Goal: Task Accomplishment & Management: Manage account settings

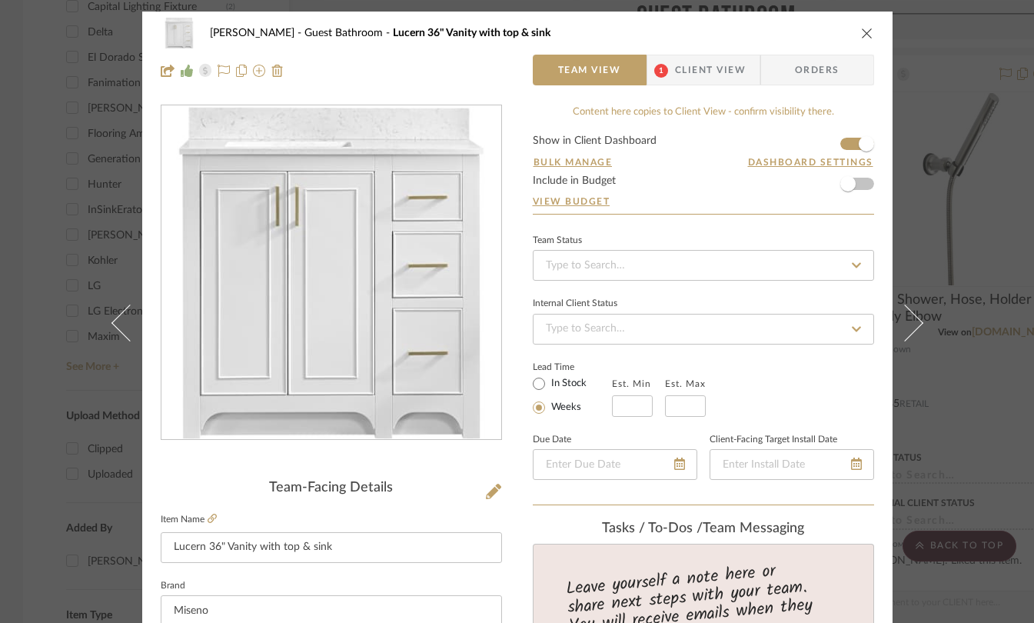
click at [850, 38] on div "[PERSON_NAME] Guest Bathroom Lucern 36" Vanity with top & sink" at bounding box center [517, 33] width 713 height 31
click at [861, 34] on icon "close" at bounding box center [867, 33] width 12 height 12
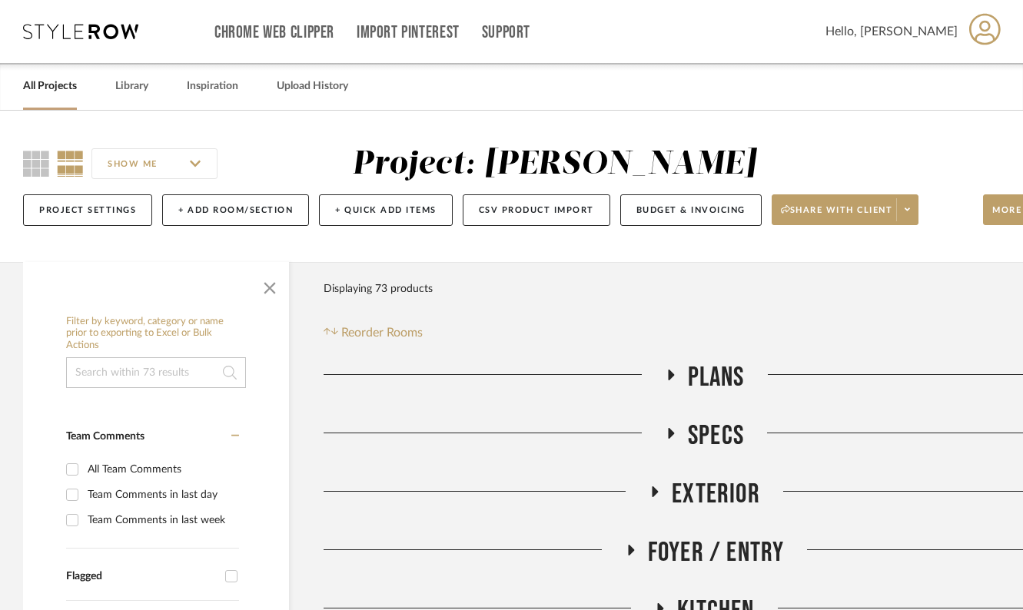
click at [63, 26] on icon at bounding box center [80, 31] width 115 height 15
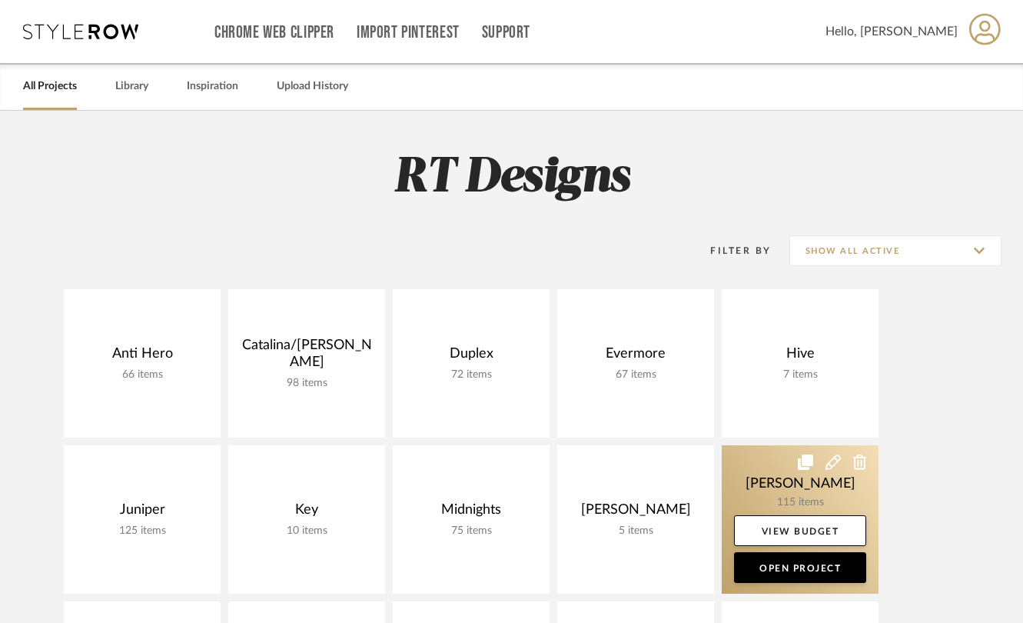
click at [801, 487] on link at bounding box center [800, 519] width 157 height 148
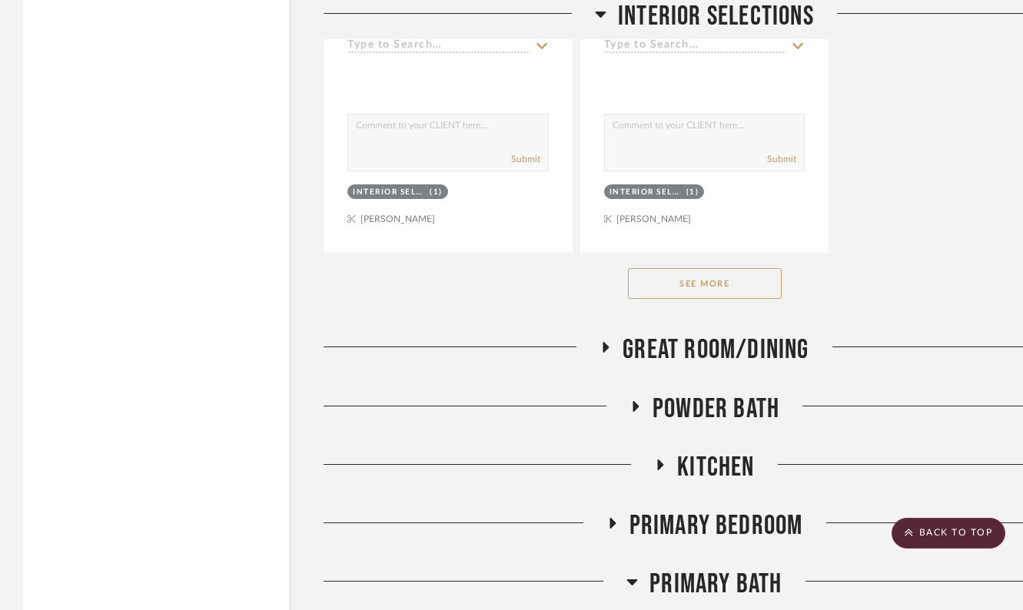
scroll to position [2610, 0]
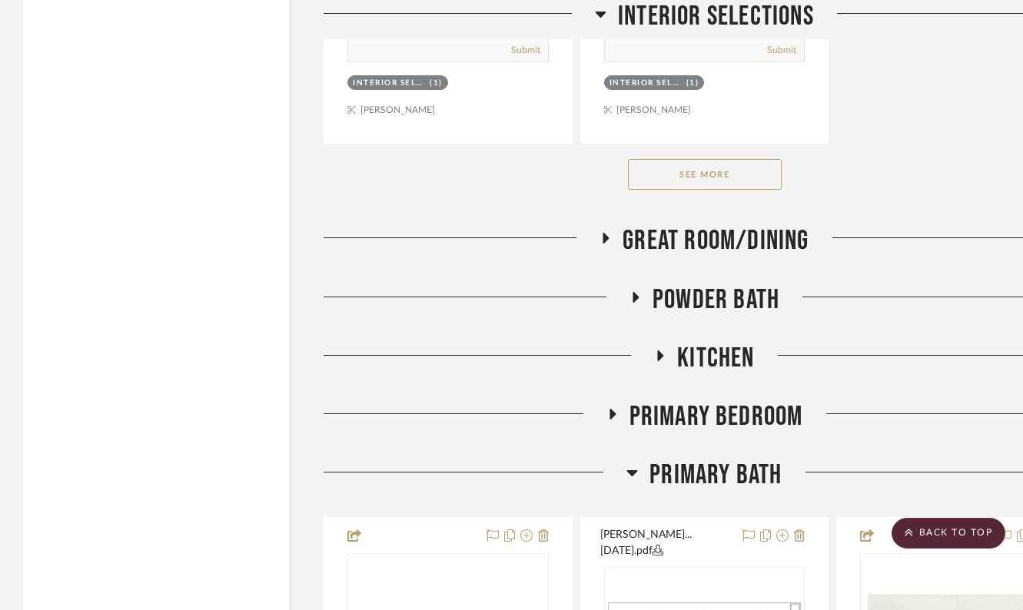
click at [602, 234] on icon at bounding box center [606, 239] width 18 height 12
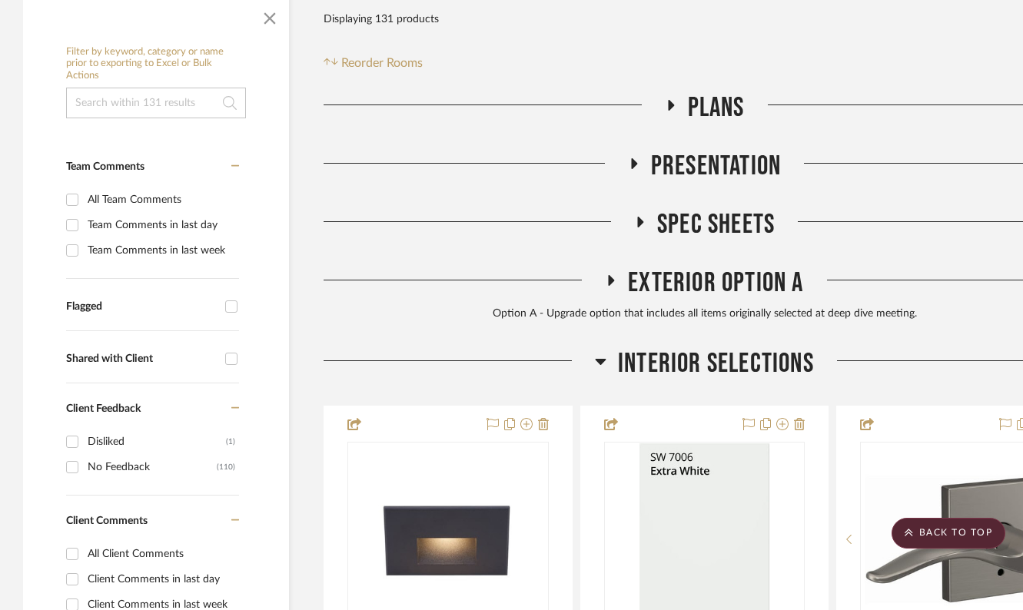
scroll to position [55, 0]
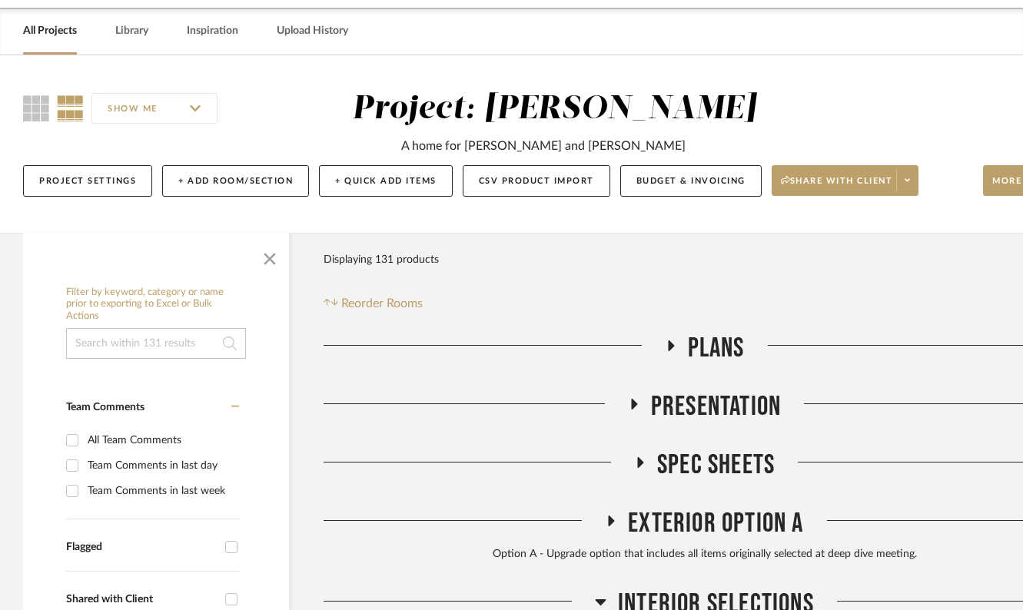
click at [642, 463] on icon at bounding box center [640, 462] width 6 height 11
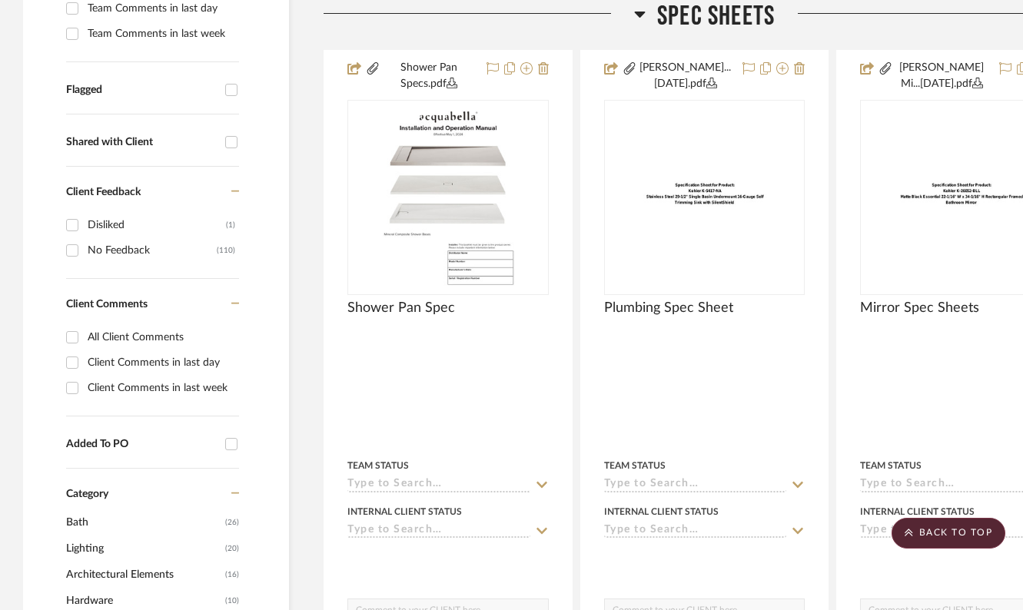
scroll to position [0, 0]
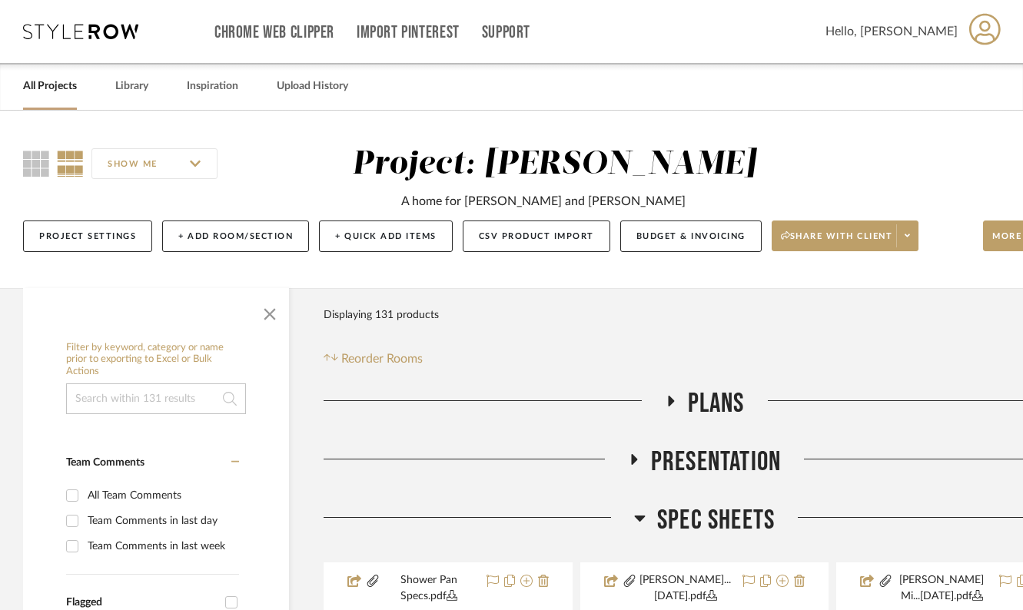
click at [631, 459] on icon at bounding box center [634, 459] width 6 height 11
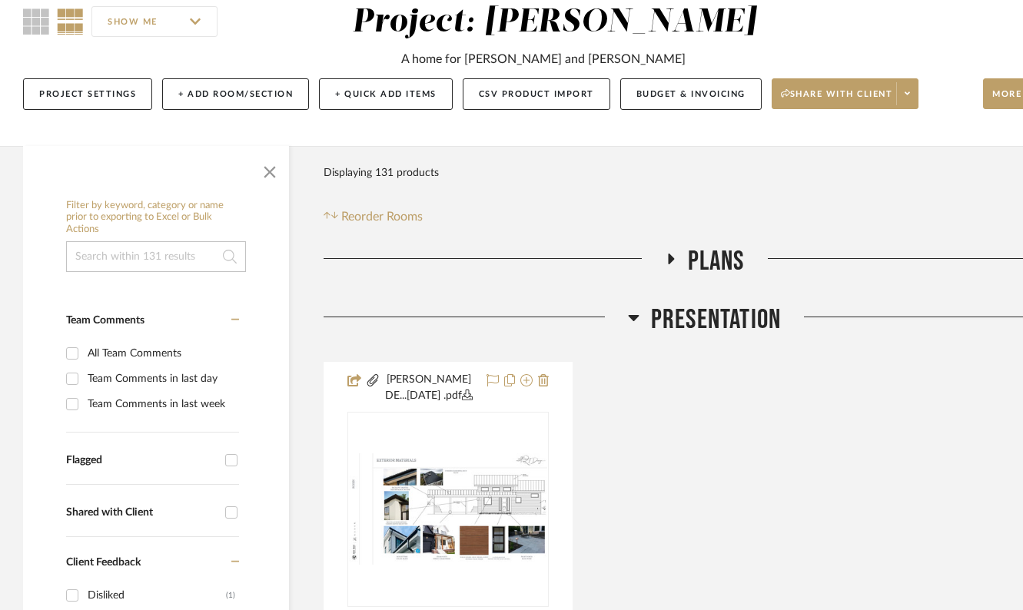
scroll to position [141, 0]
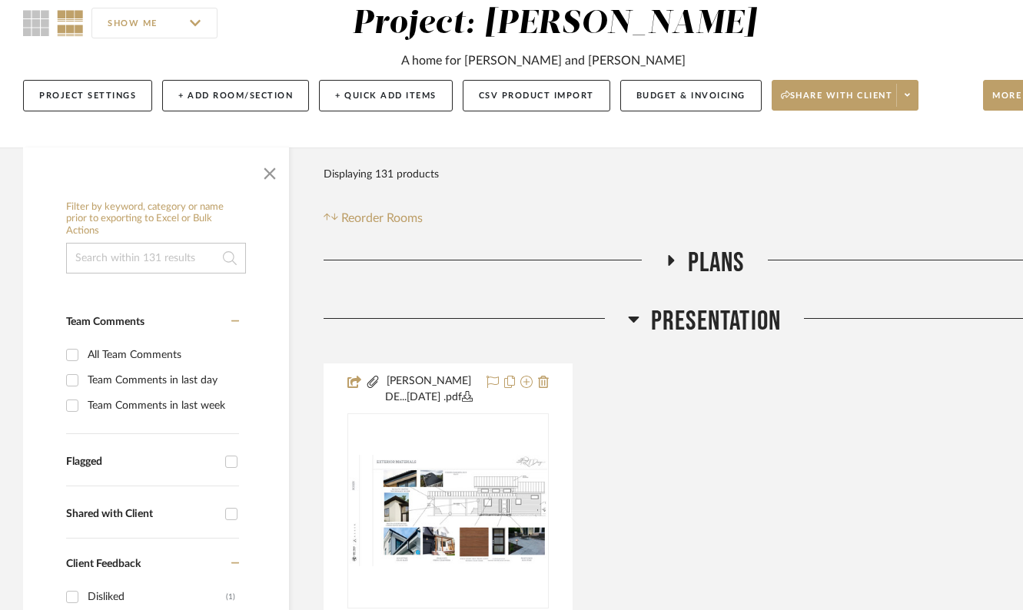
click at [635, 318] on icon at bounding box center [633, 320] width 11 height 6
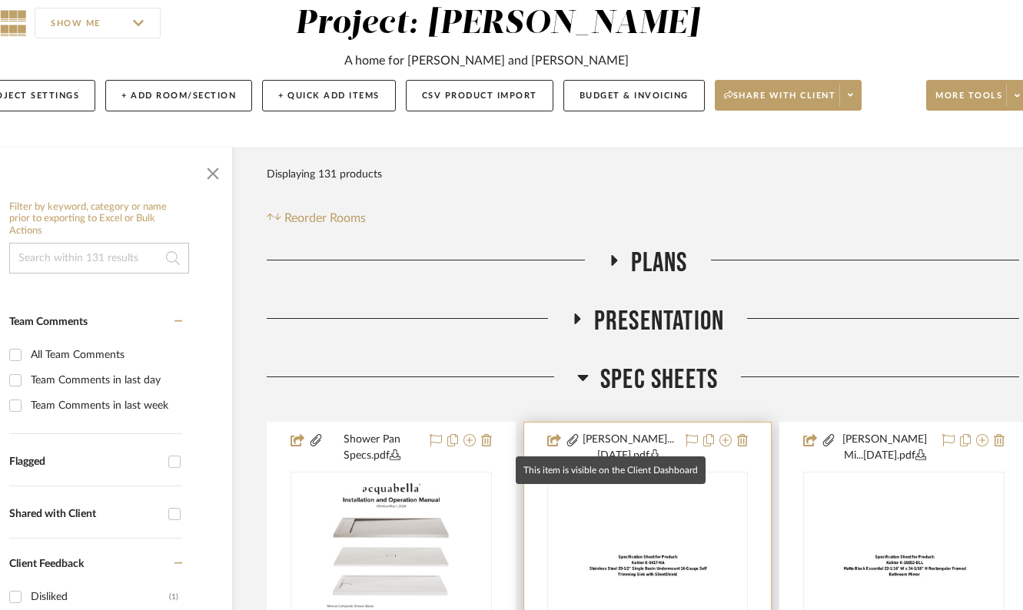
scroll to position [141, 84]
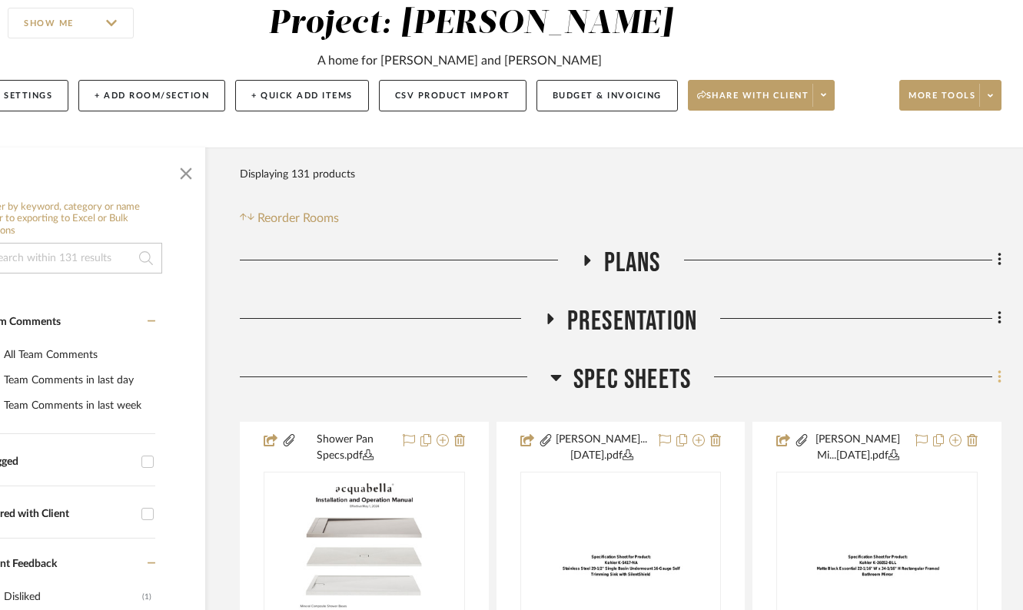
click at [998, 377] on icon at bounding box center [1000, 377] width 5 height 17
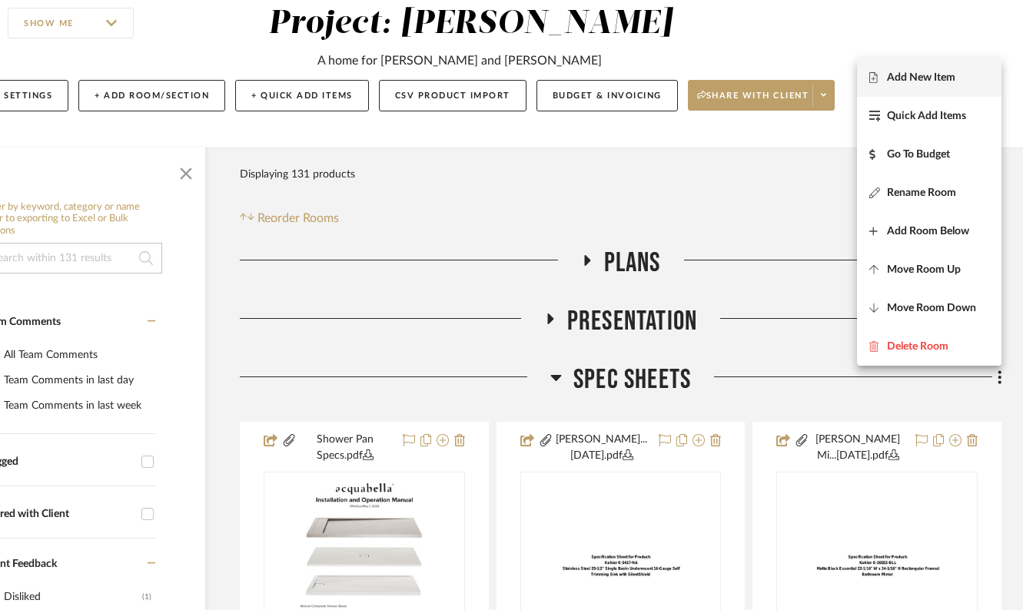
click at [948, 79] on span "Add New Item" at bounding box center [921, 77] width 68 height 13
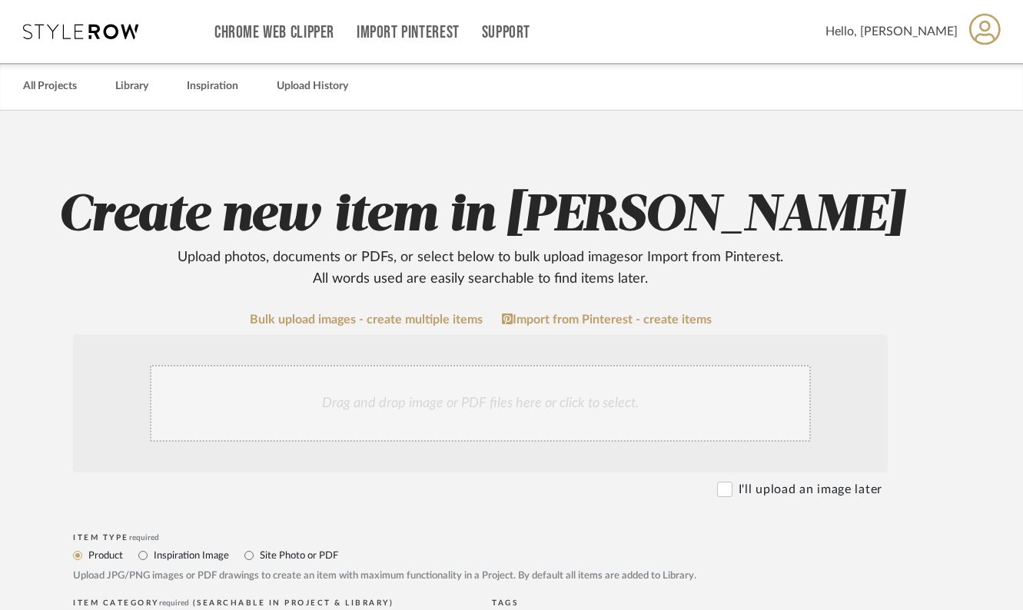
click at [277, 554] on label "Site Photo or PDF" at bounding box center [298, 555] width 80 height 17
click at [258, 554] on input "Site Photo or PDF" at bounding box center [249, 556] width 18 height 18
radio input "true"
click at [411, 387] on div "Drag and drop image or PDF files here or click to select." at bounding box center [480, 403] width 661 height 77
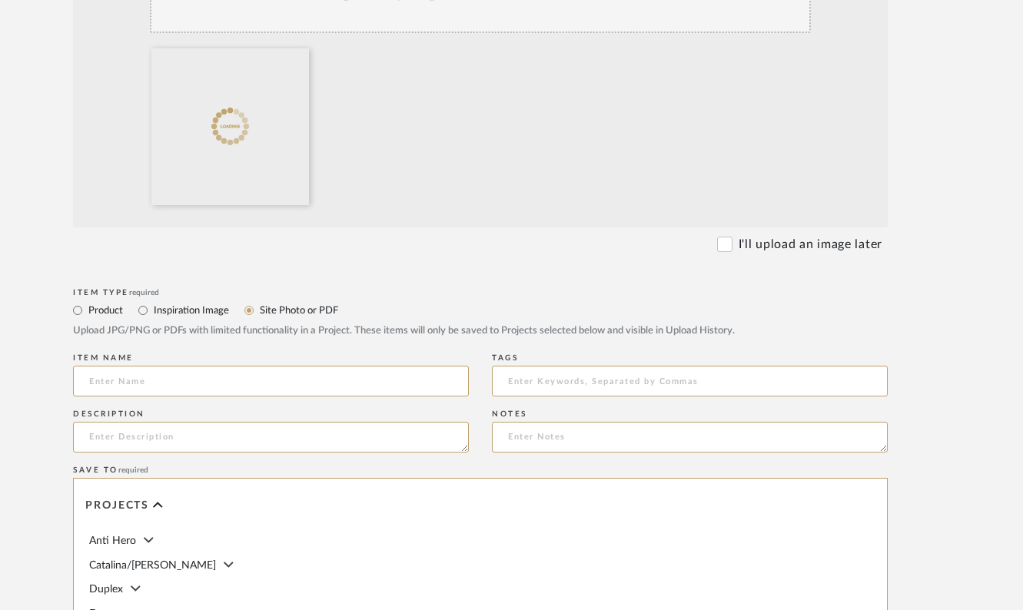
scroll to position [426, 73]
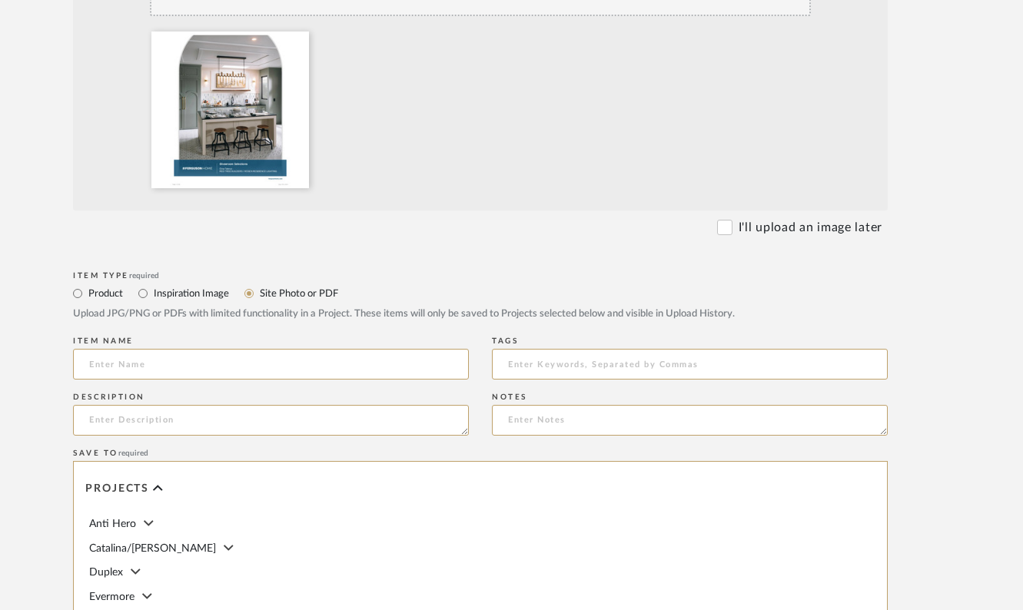
click at [241, 380] on div "Item name" at bounding box center [271, 361] width 396 height 56
click at [244, 370] on input at bounding box center [271, 364] width 396 height 31
type input "Updated Electrical Fixture Lookbook [DATE]"
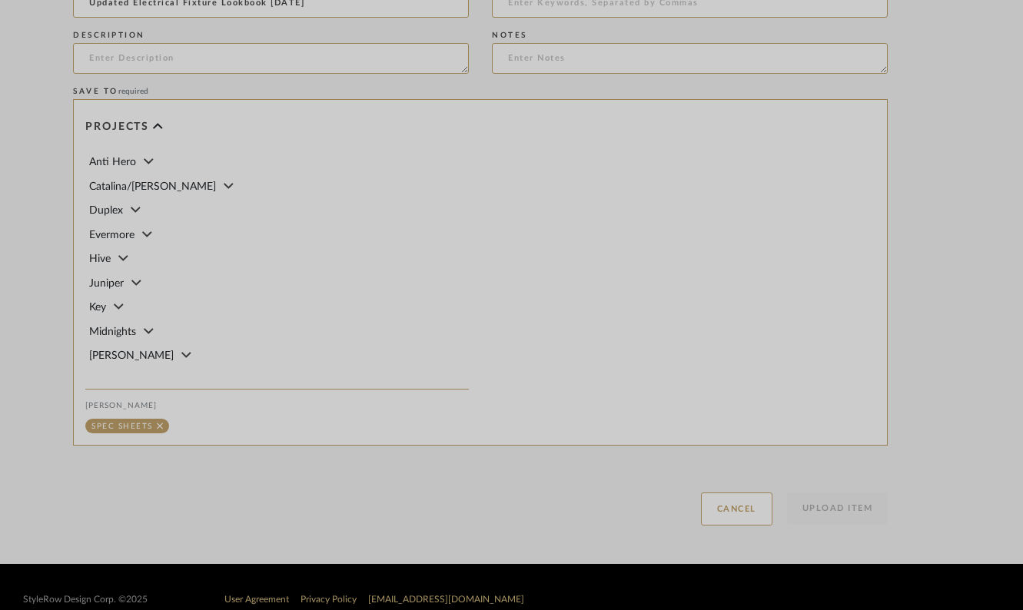
scroll to position [813, 73]
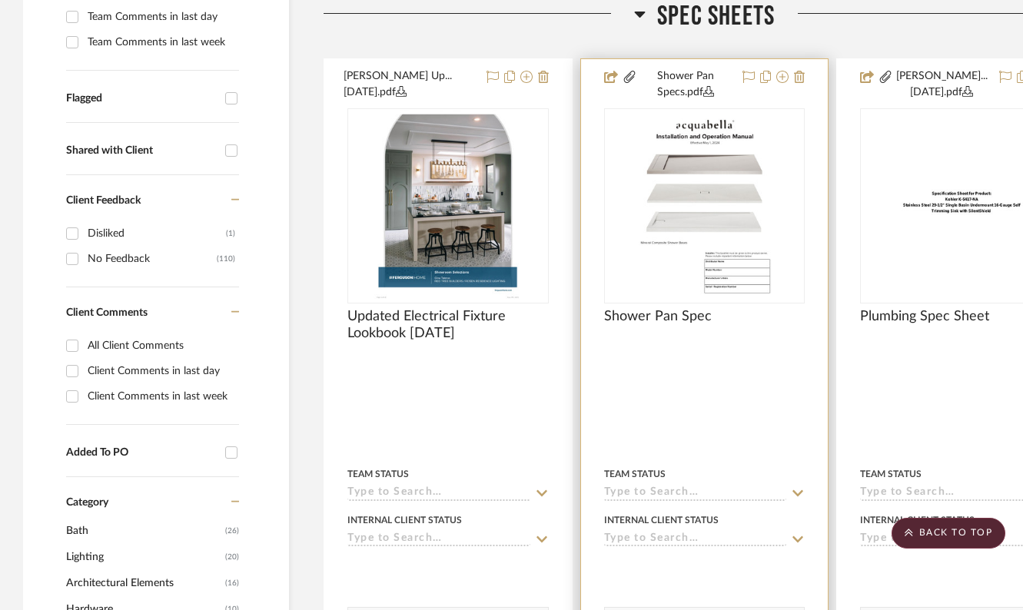
scroll to position [504, 84]
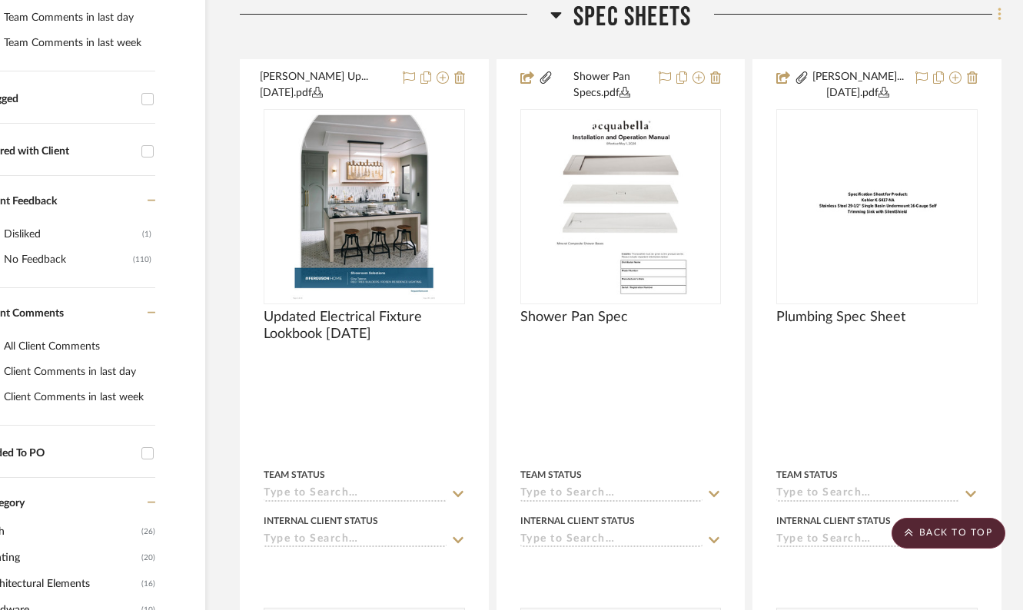
click at [1000, 18] on icon at bounding box center [1000, 14] width 5 height 17
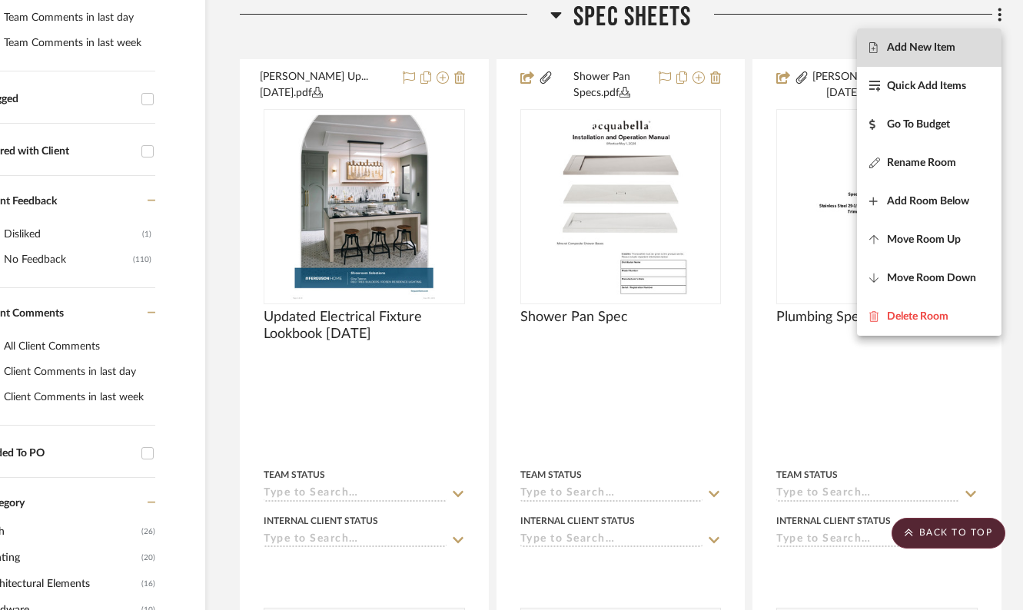
click at [924, 58] on button "Add New Item" at bounding box center [929, 47] width 145 height 38
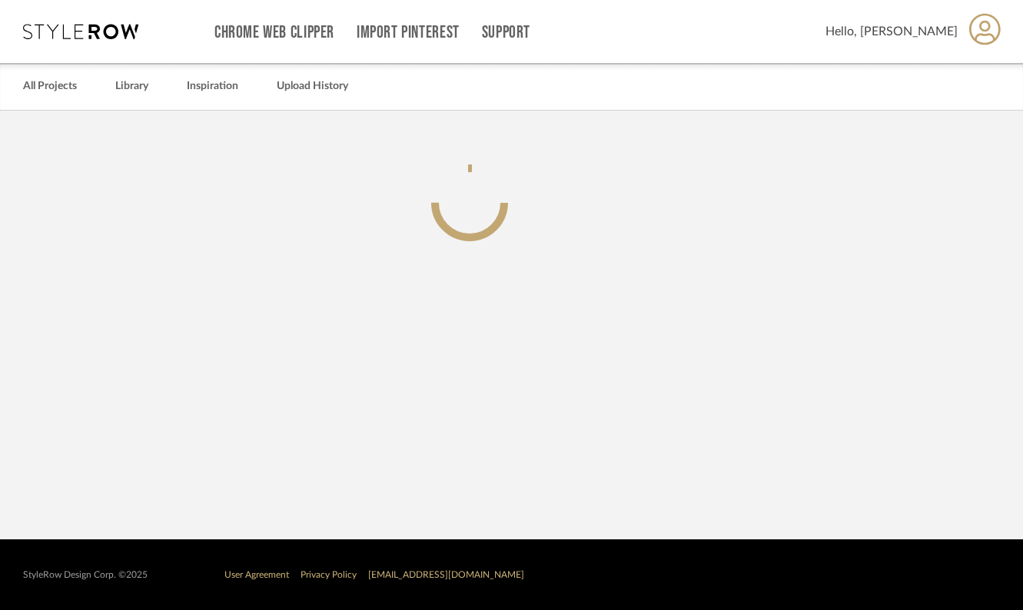
scroll to position [0, 73]
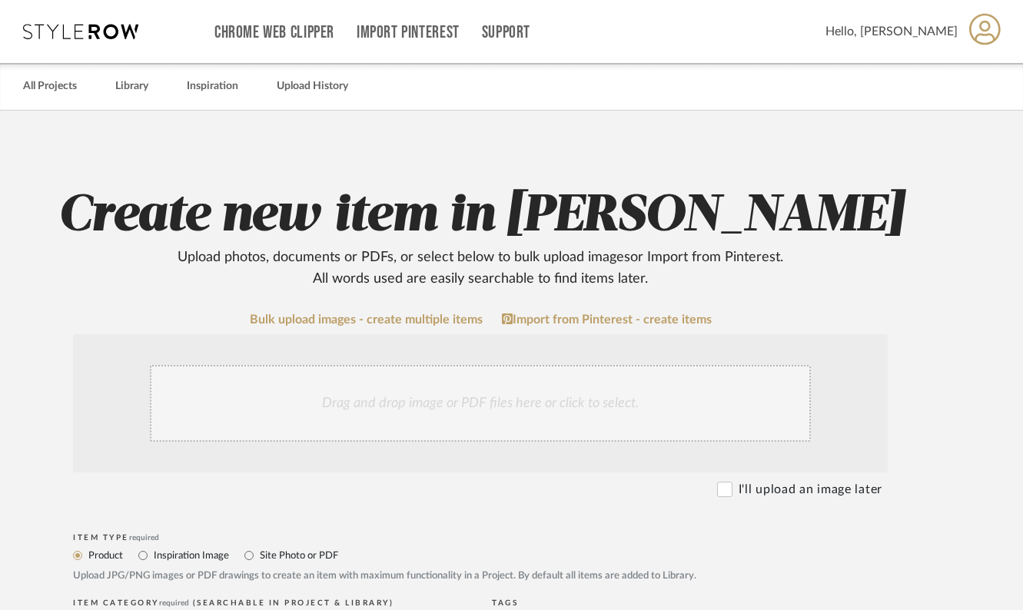
click at [511, 398] on div "Drag and drop image or PDF files here or click to select." at bounding box center [480, 403] width 661 height 77
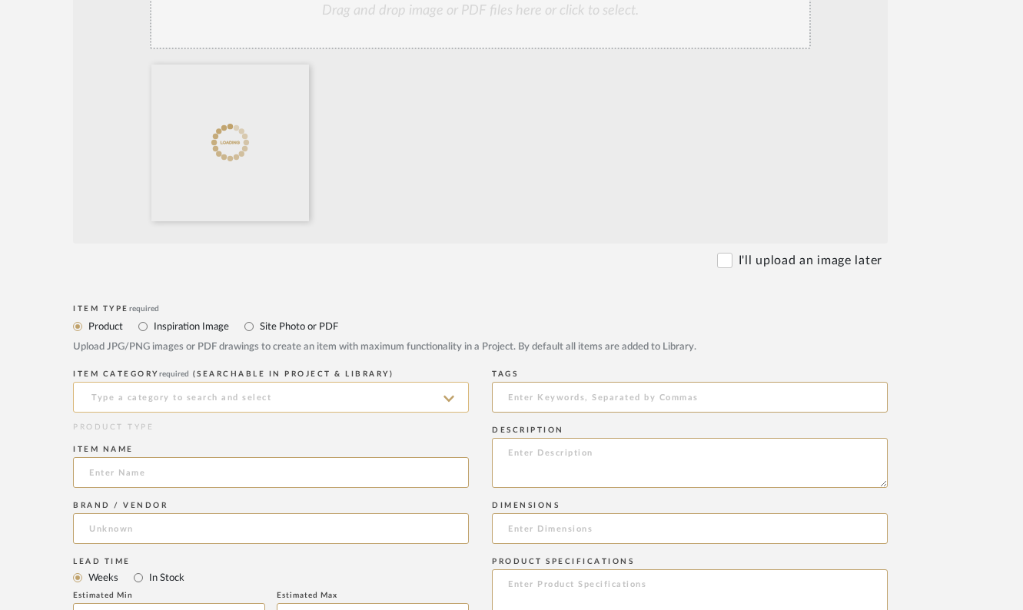
scroll to position [423, 73]
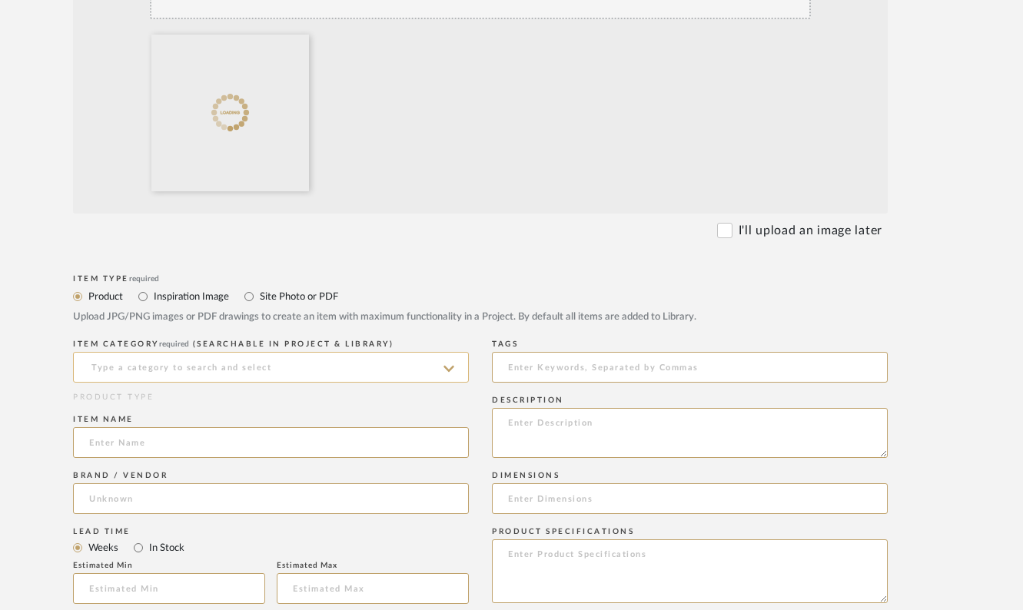
click at [230, 371] on input at bounding box center [271, 367] width 396 height 31
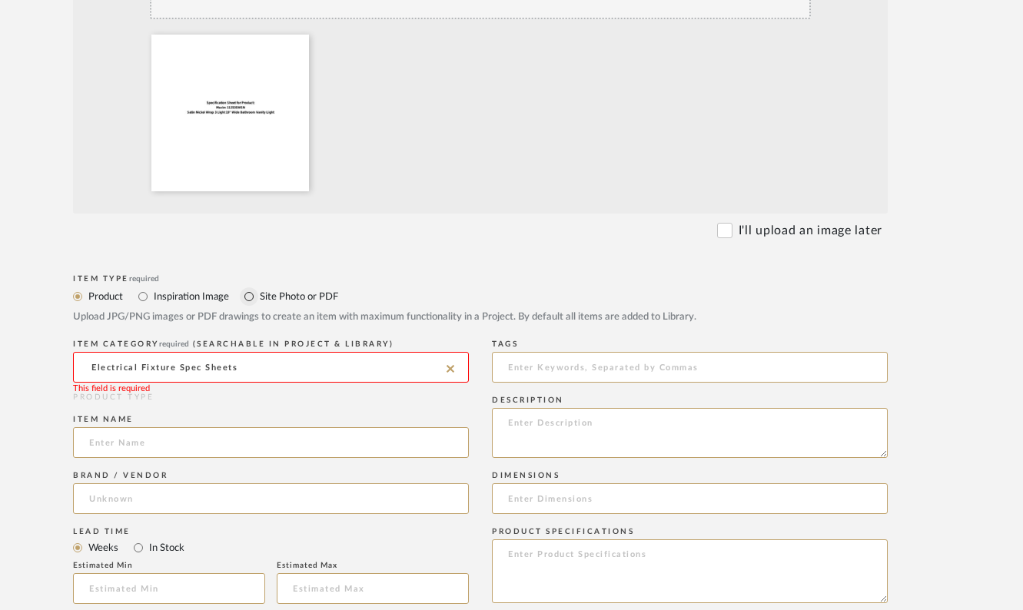
type input "Electrical Fixture Spec Sheets"
click at [251, 298] on input "Site Photo or PDF" at bounding box center [249, 297] width 18 height 18
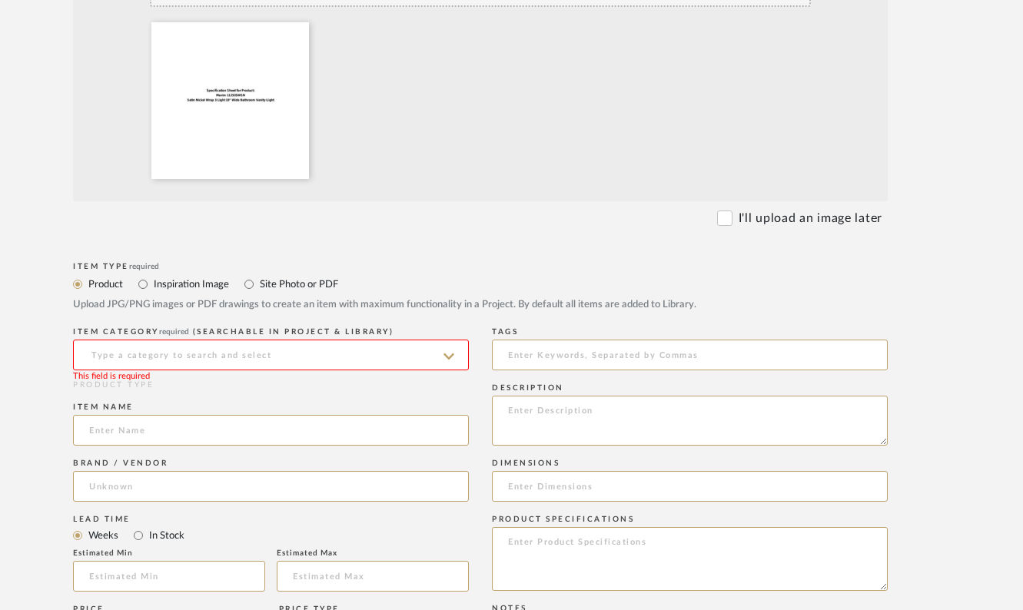
click at [330, 360] on input at bounding box center [271, 355] width 396 height 31
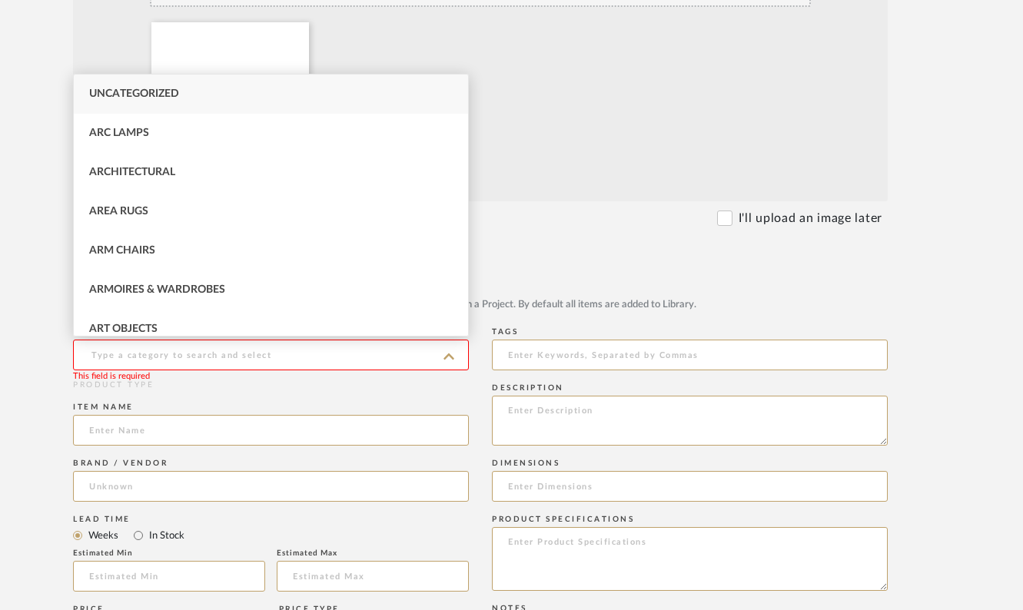
click at [570, 197] on div "Drag and drop image or PDF files here or click to select." at bounding box center [480, 50] width 815 height 302
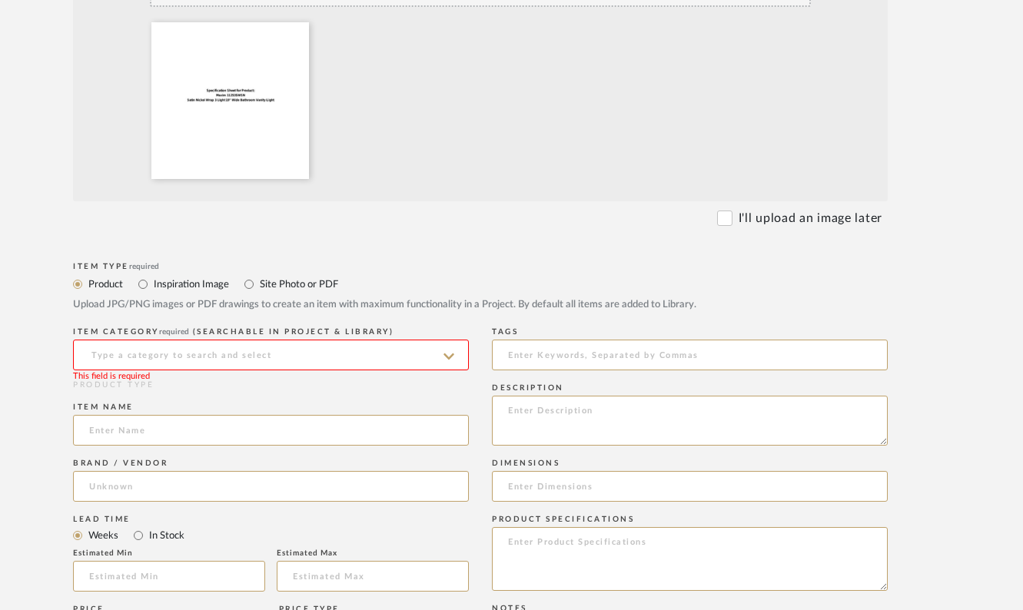
click at [600, 234] on form "Bulk upload images - create multiple items Import from Pinterest - create items…" at bounding box center [480, 517] width 979 height 1279
click at [318, 287] on label "Site Photo or PDF" at bounding box center [298, 284] width 80 height 17
click at [258, 287] on input "Site Photo or PDF" at bounding box center [249, 284] width 18 height 18
radio input "true"
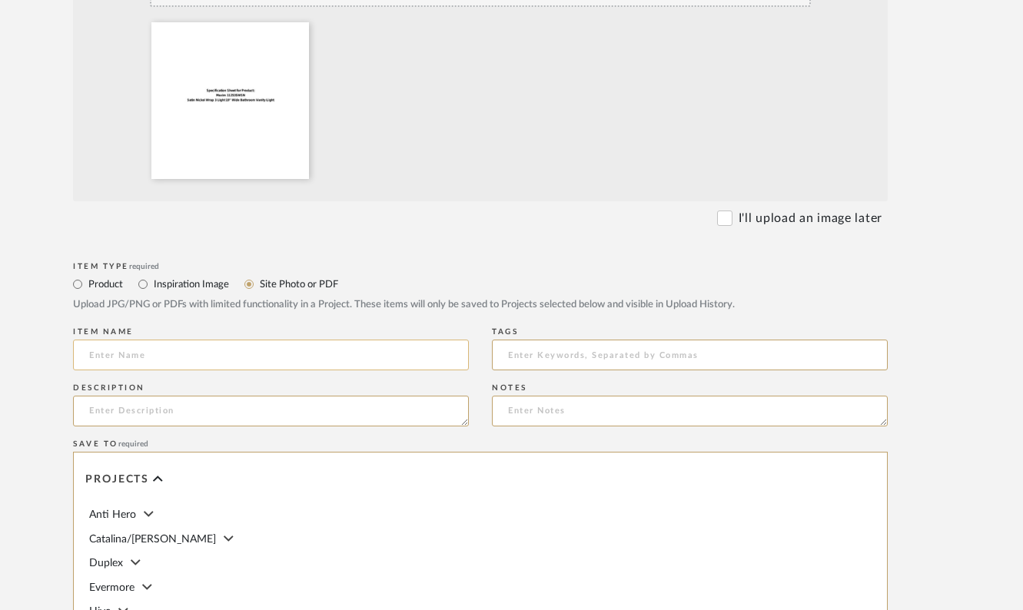
click at [267, 350] on input at bounding box center [271, 355] width 396 height 31
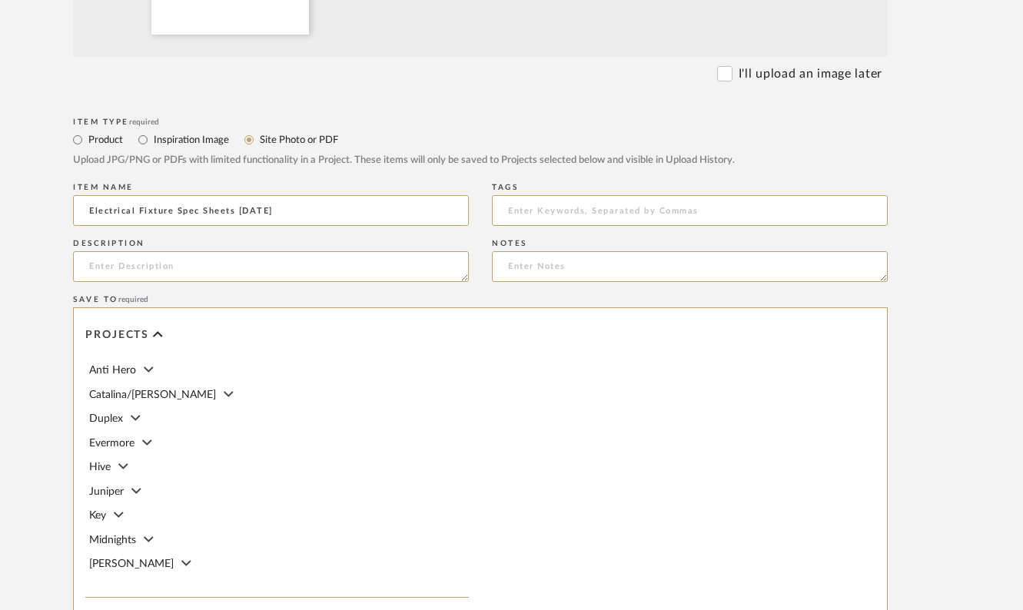
scroll to position [813, 73]
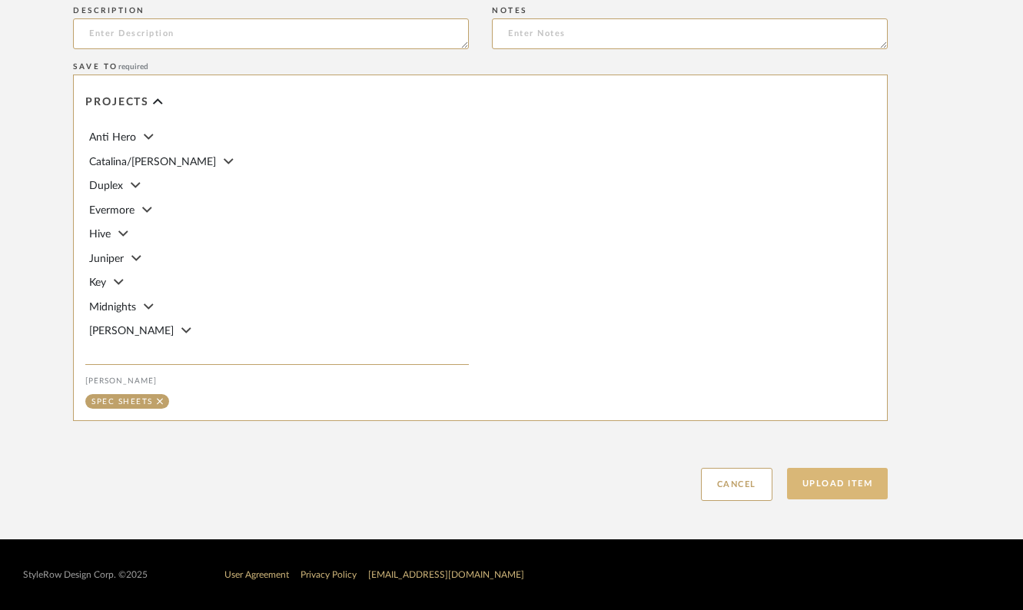
type input "Electrical Fixture Spec Sheets [DATE]"
click at [838, 484] on button "Upload Item" at bounding box center [837, 484] width 101 height 32
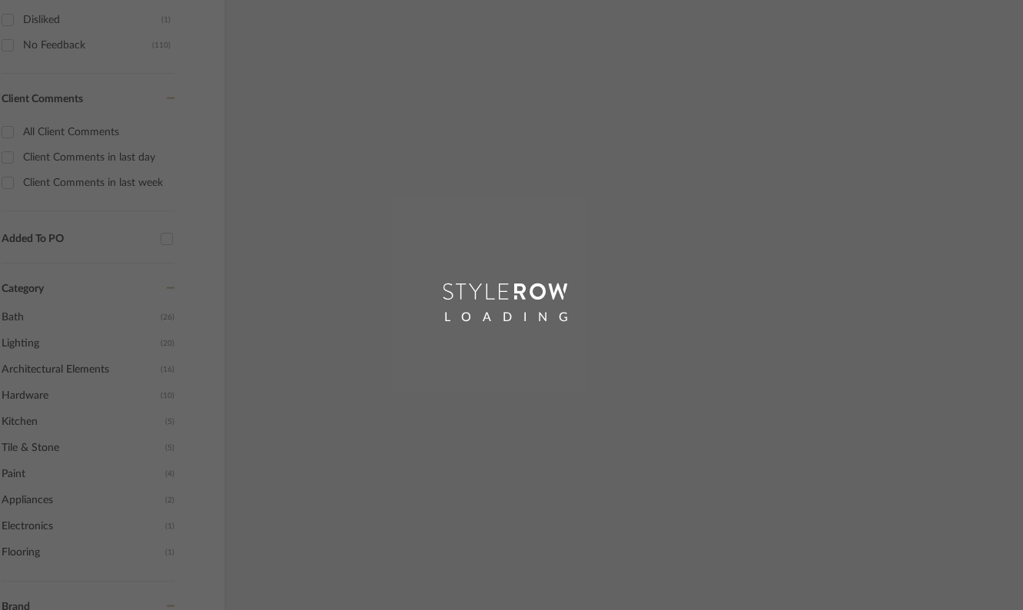
scroll to position [567, 51]
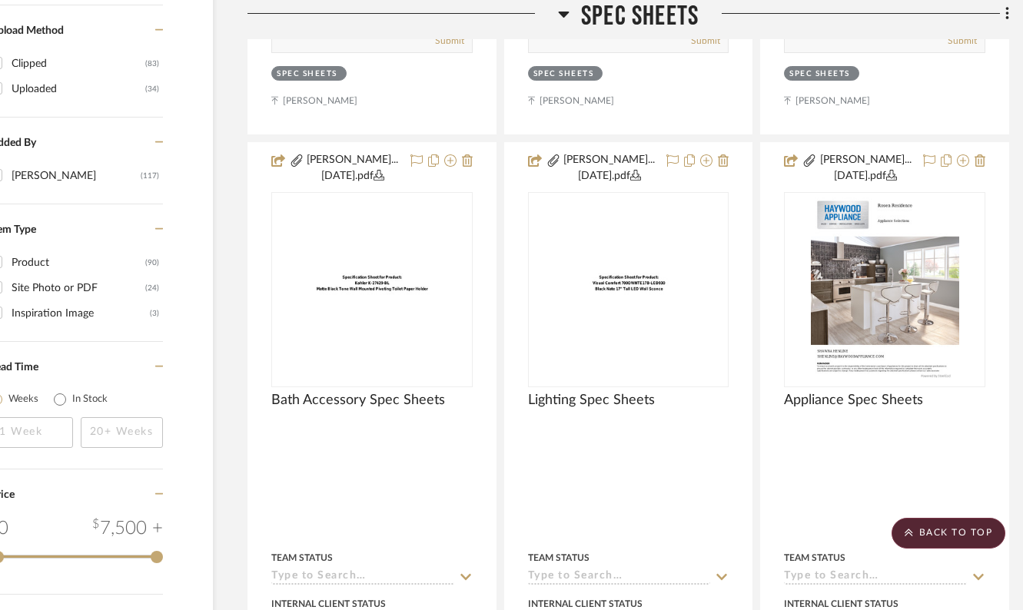
scroll to position [1827, 76]
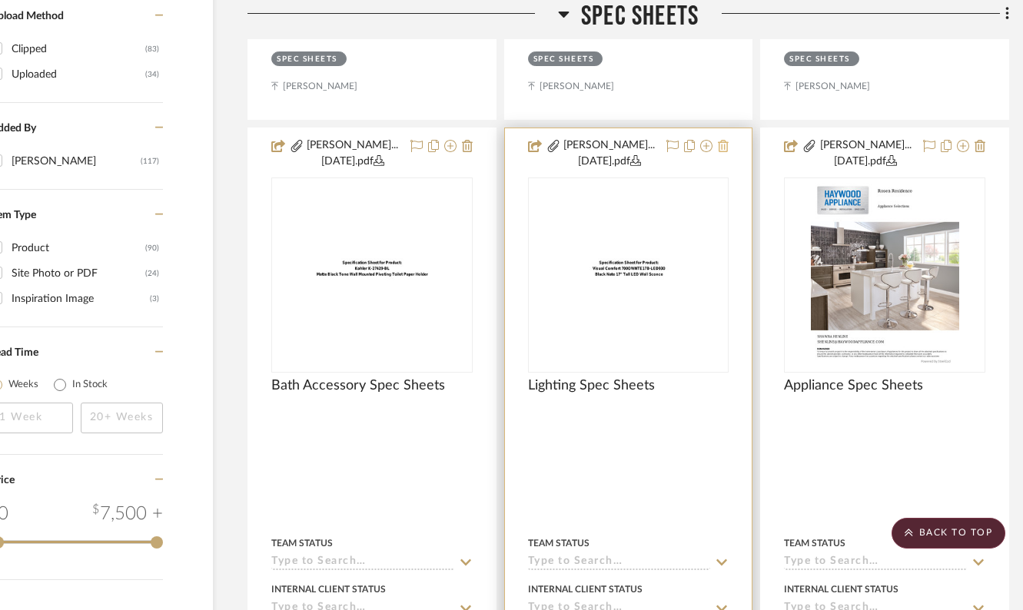
click at [724, 148] on icon at bounding box center [723, 146] width 11 height 12
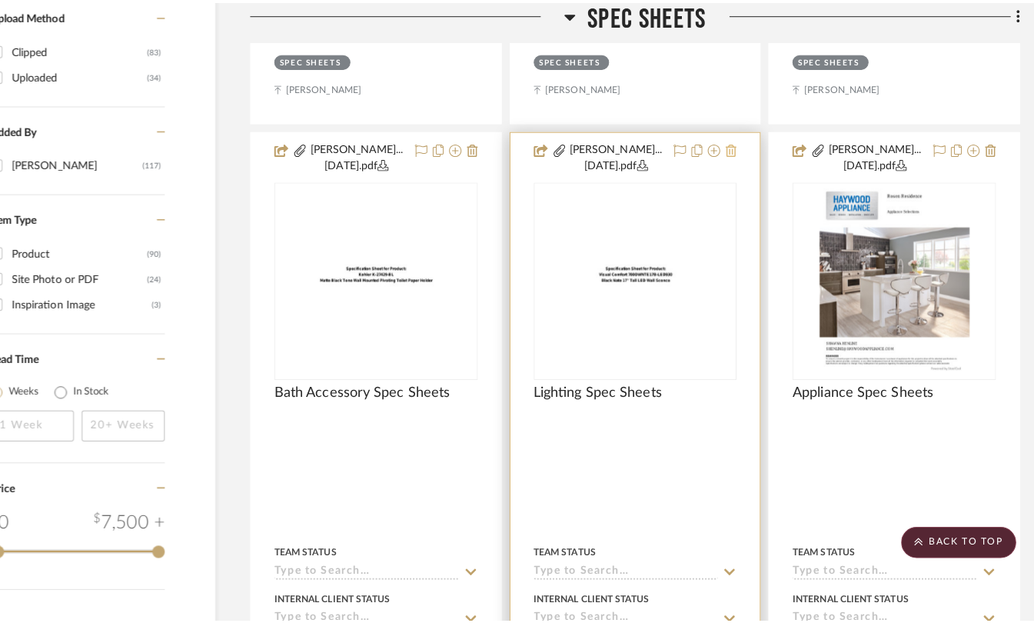
scroll to position [0, 0]
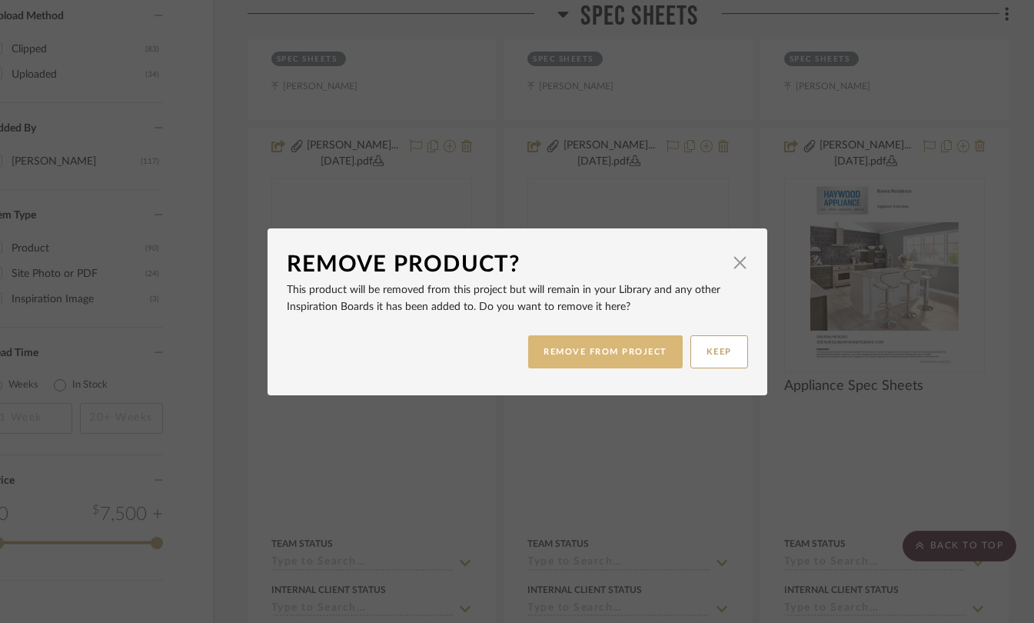
click at [620, 354] on button "REMOVE FROM PROJECT" at bounding box center [605, 351] width 155 height 33
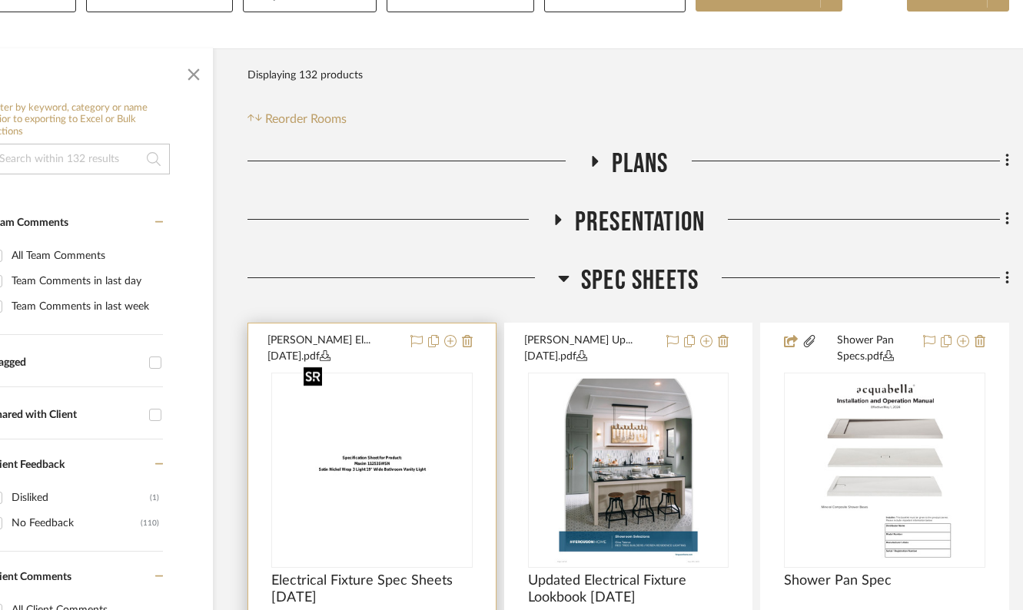
click at [362, 457] on img "0" at bounding box center [372, 470] width 148 height 192
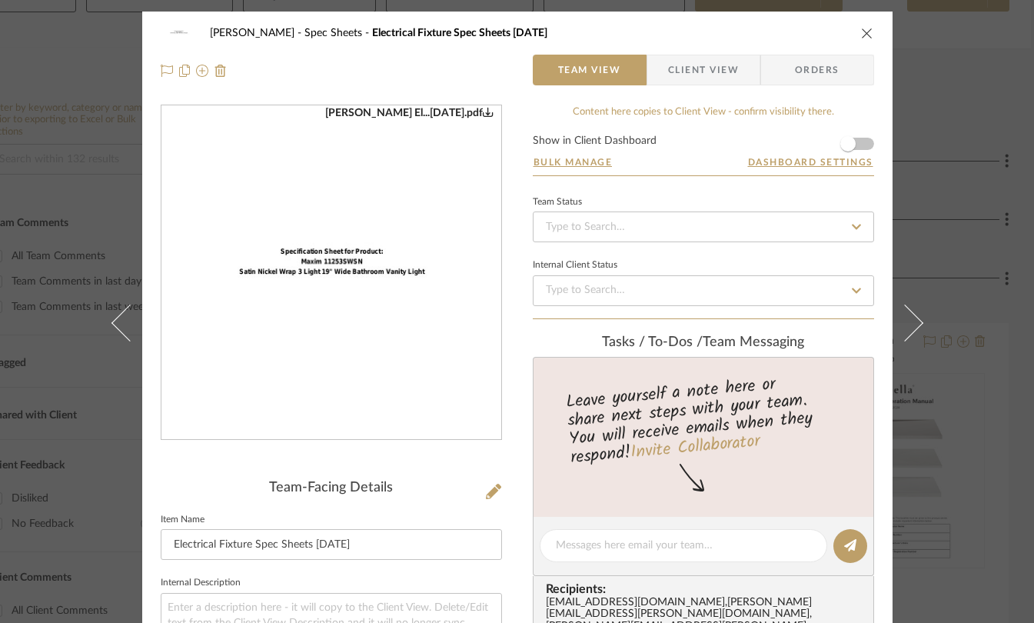
click at [859, 140] on form "Show in Client Dashboard Bulk Manage Dashboard Settings" at bounding box center [703, 155] width 341 height 40
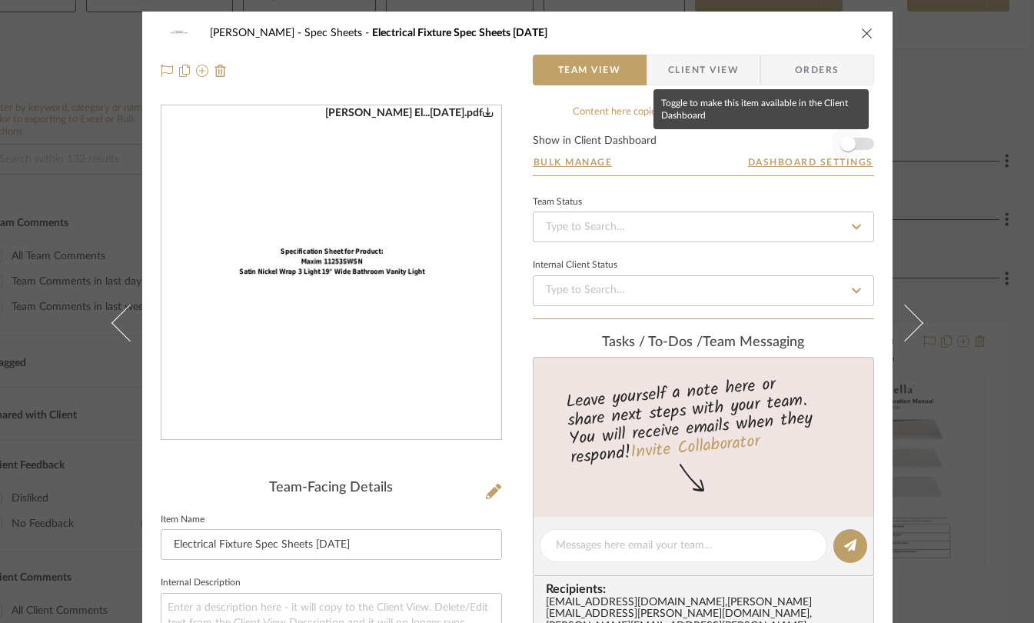
click at [853, 144] on span "button" at bounding box center [848, 144] width 34 height 34
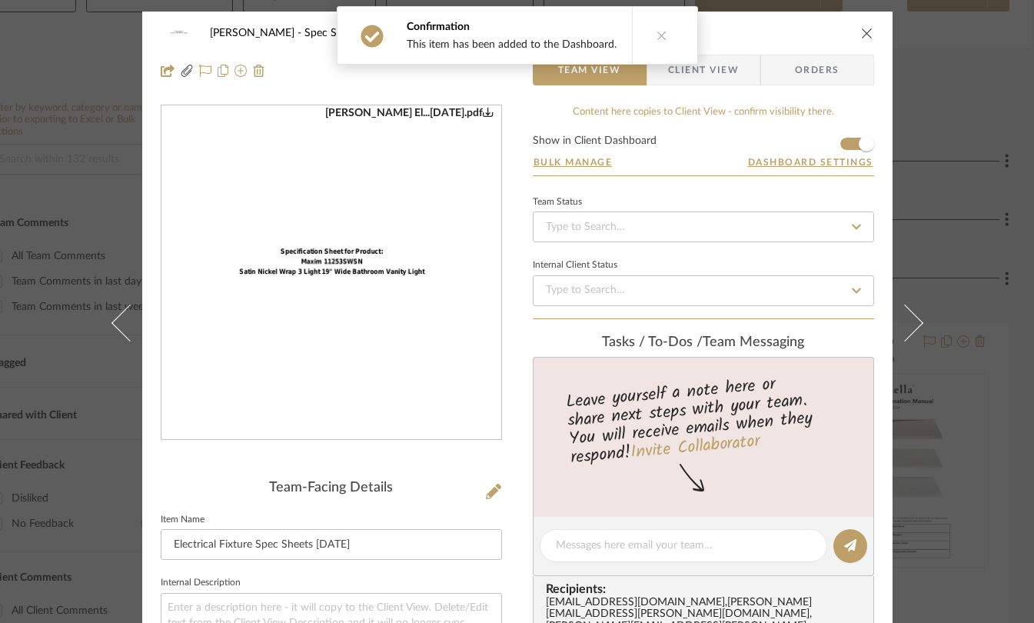
click at [861, 32] on icon "close" at bounding box center [867, 33] width 12 height 12
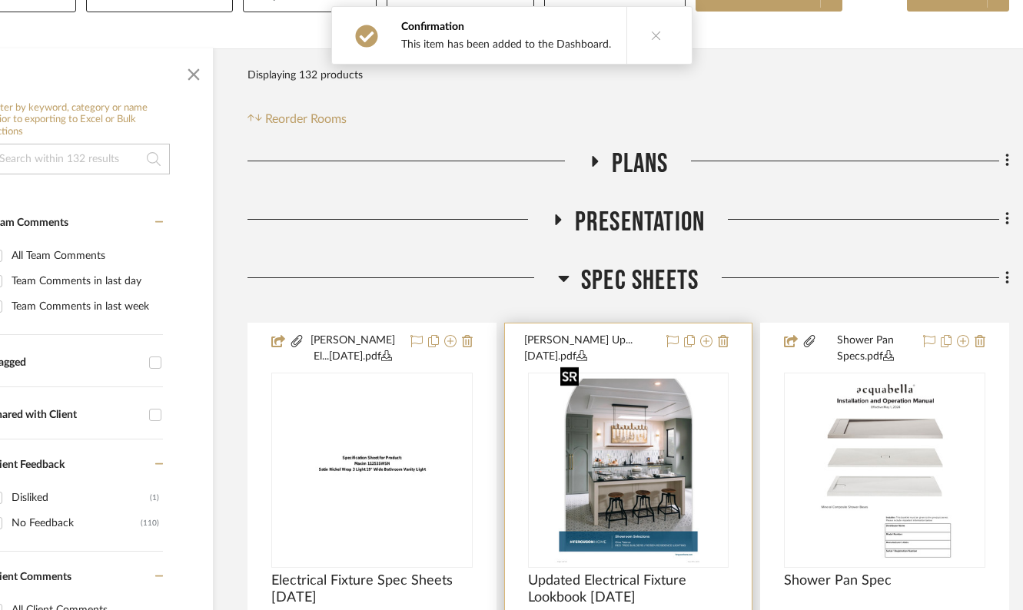
click at [0, 0] on img at bounding box center [0, 0] width 0 height 0
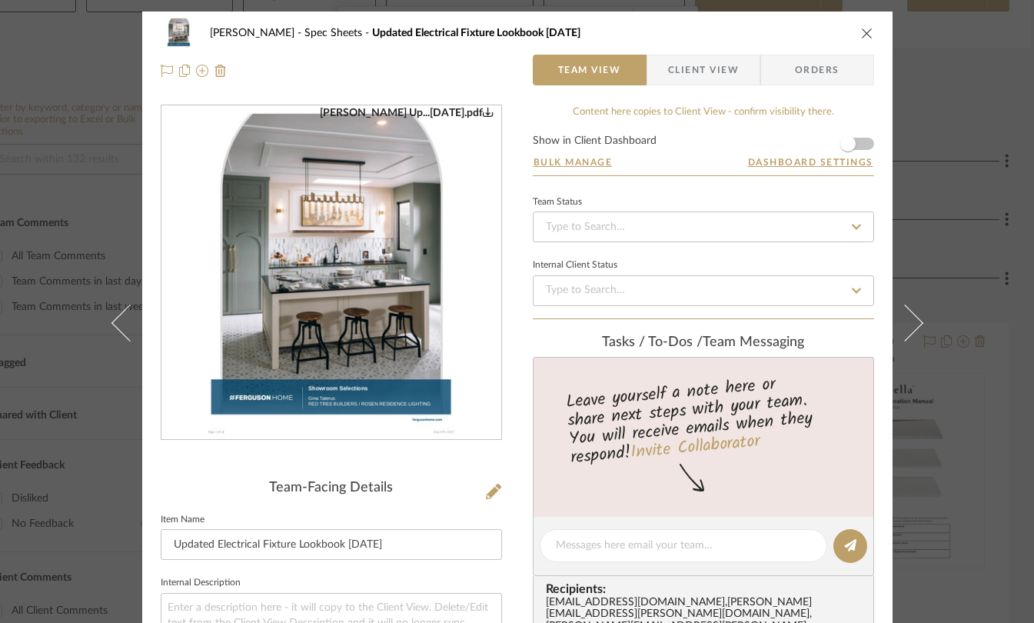
click at [861, 142] on form "Show in Client Dashboard Bulk Manage Dashboard Settings" at bounding box center [703, 155] width 341 height 40
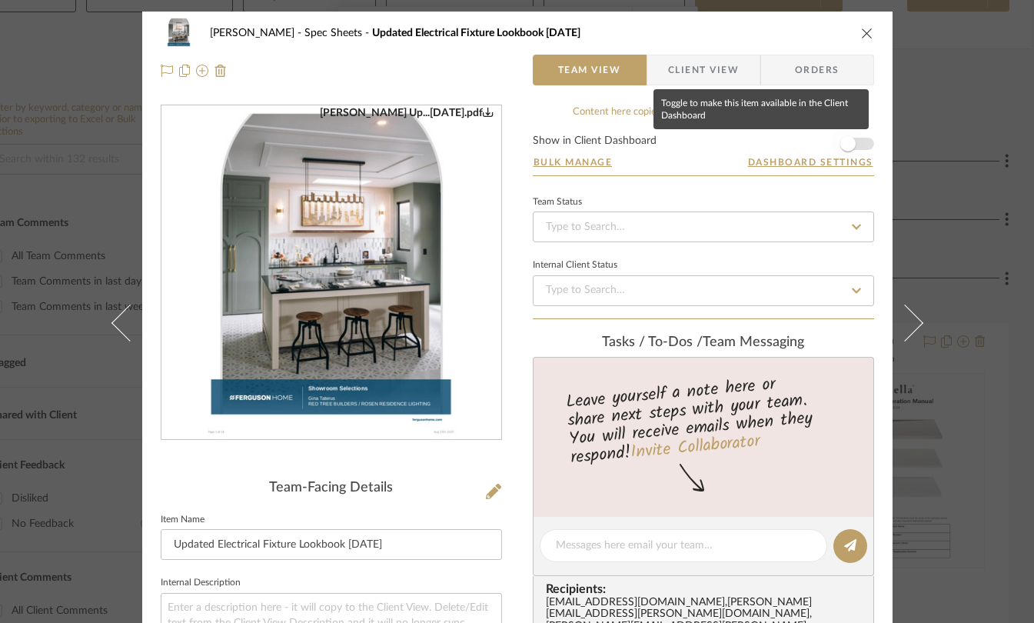
click at [853, 144] on span "button" at bounding box center [848, 144] width 34 height 34
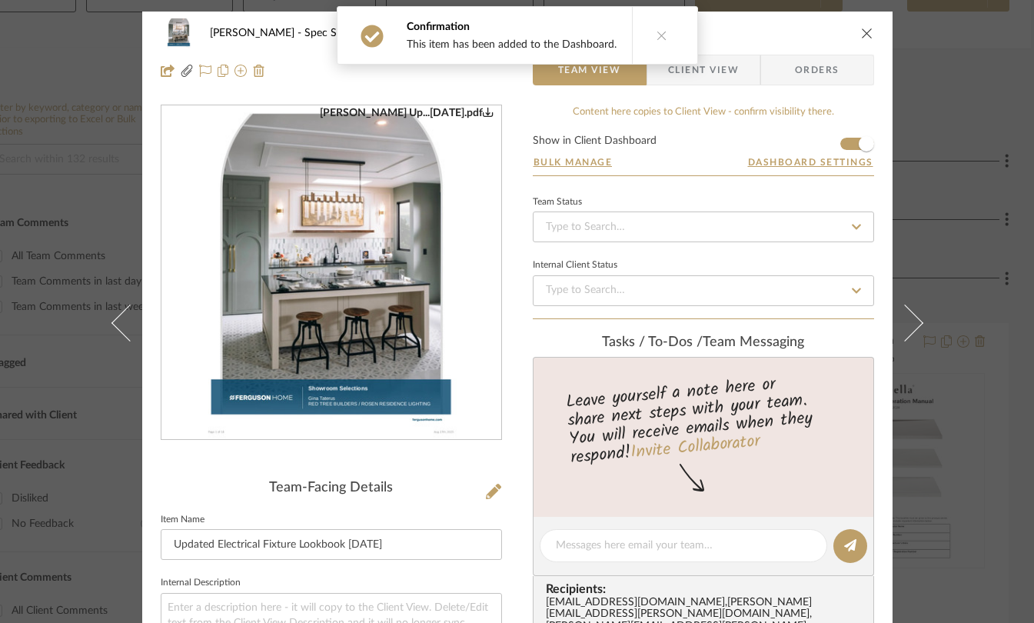
click at [863, 29] on icon "close" at bounding box center [867, 33] width 12 height 12
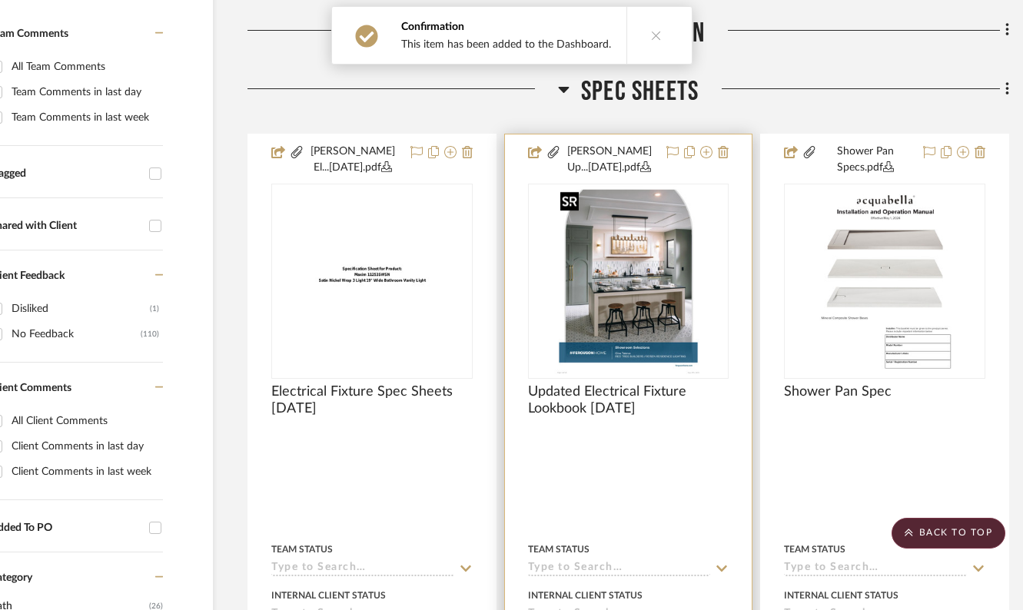
scroll to position [433, 76]
